Goal: Task Accomplishment & Management: Use online tool/utility

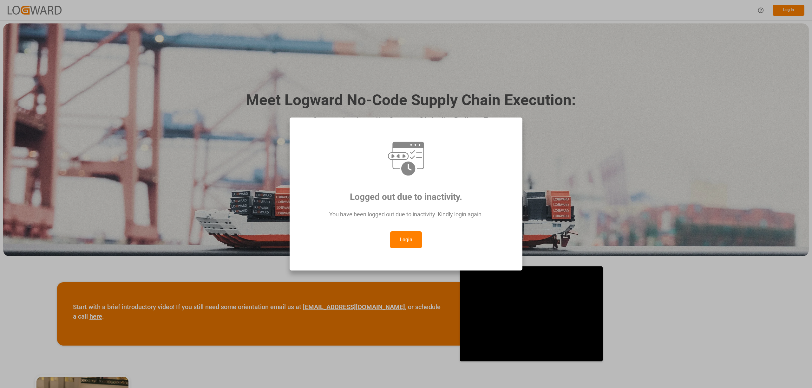
click at [393, 249] on button "Login" at bounding box center [406, 239] width 32 height 17
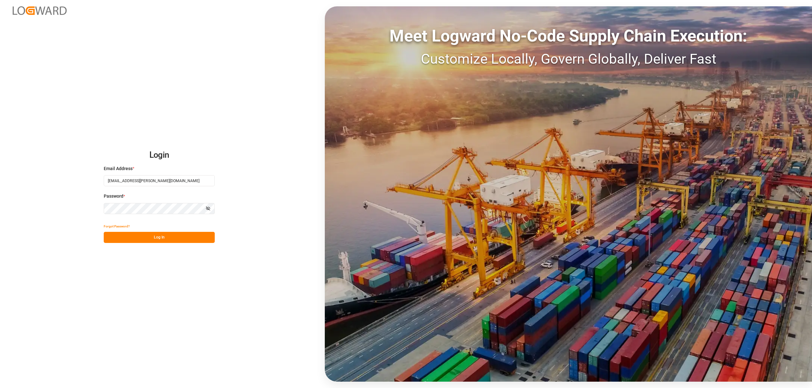
click at [188, 233] on button "Log In" at bounding box center [159, 237] width 111 height 11
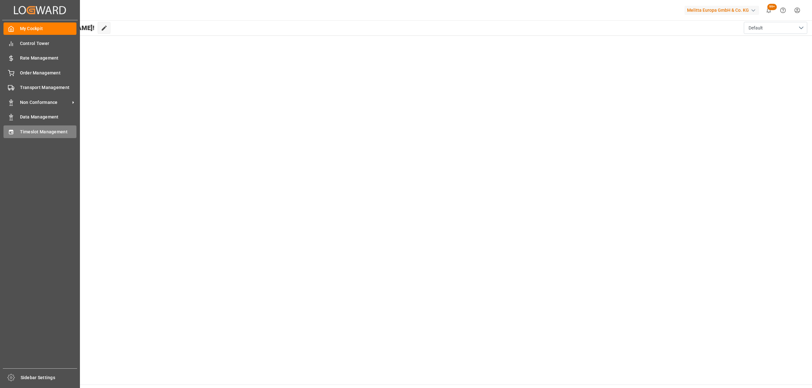
click at [13, 133] on icon at bounding box center [11, 132] width 4 height 4
